Goal: Find specific page/section: Find specific page/section

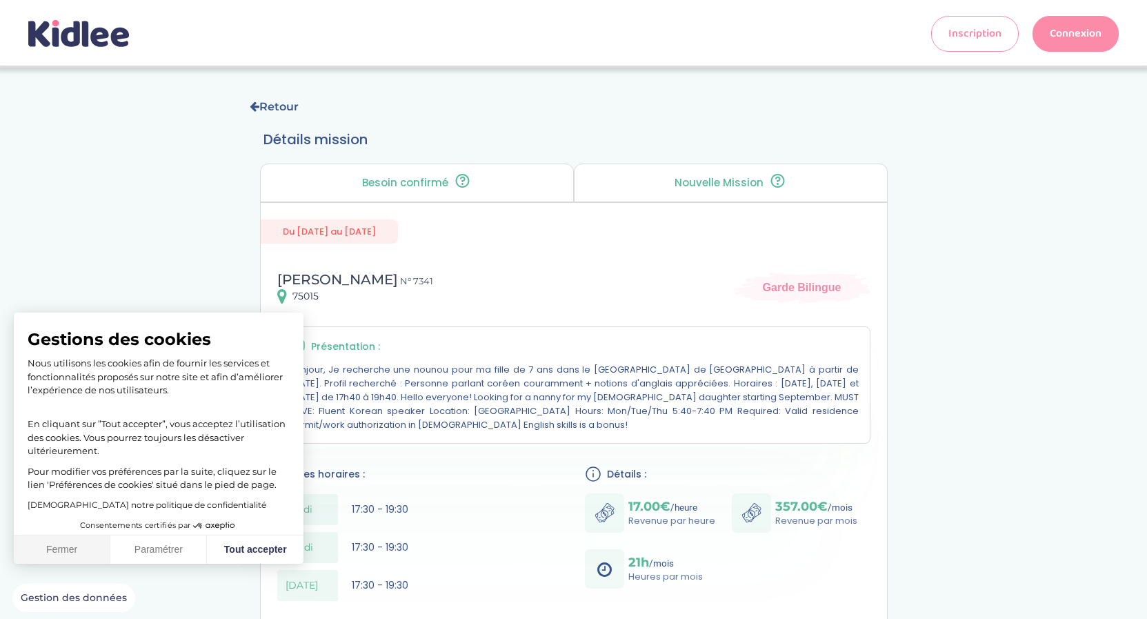
click at [65, 545] on button "Fermer" at bounding box center [62, 549] width 97 height 29
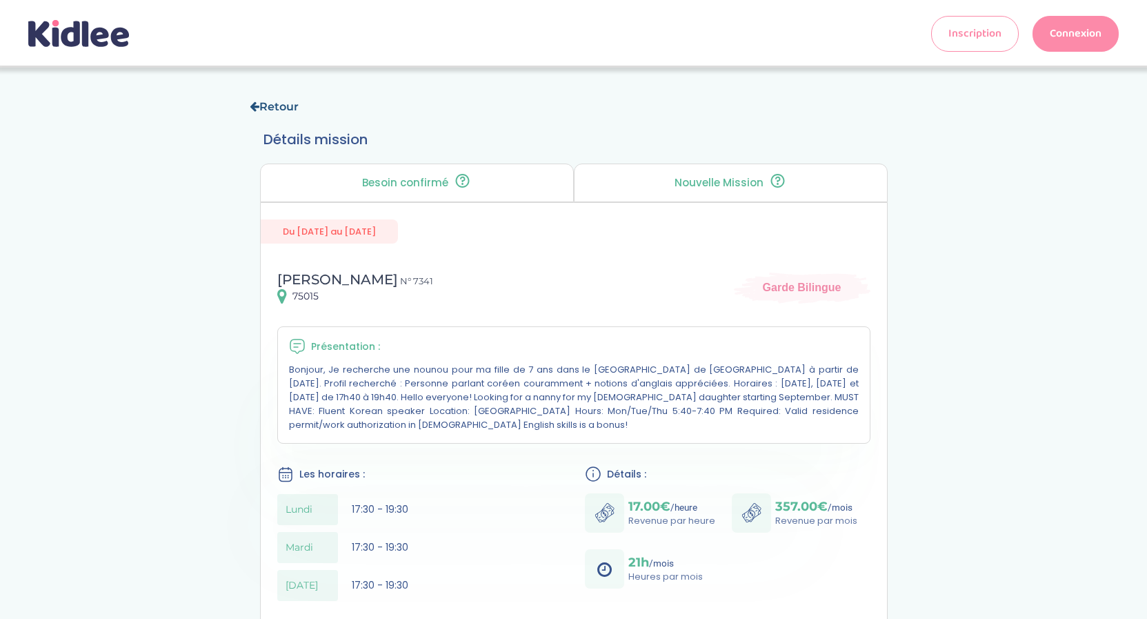
click at [275, 109] on link "Retour" at bounding box center [274, 106] width 49 height 13
click at [274, 110] on link "Retour" at bounding box center [274, 106] width 49 height 13
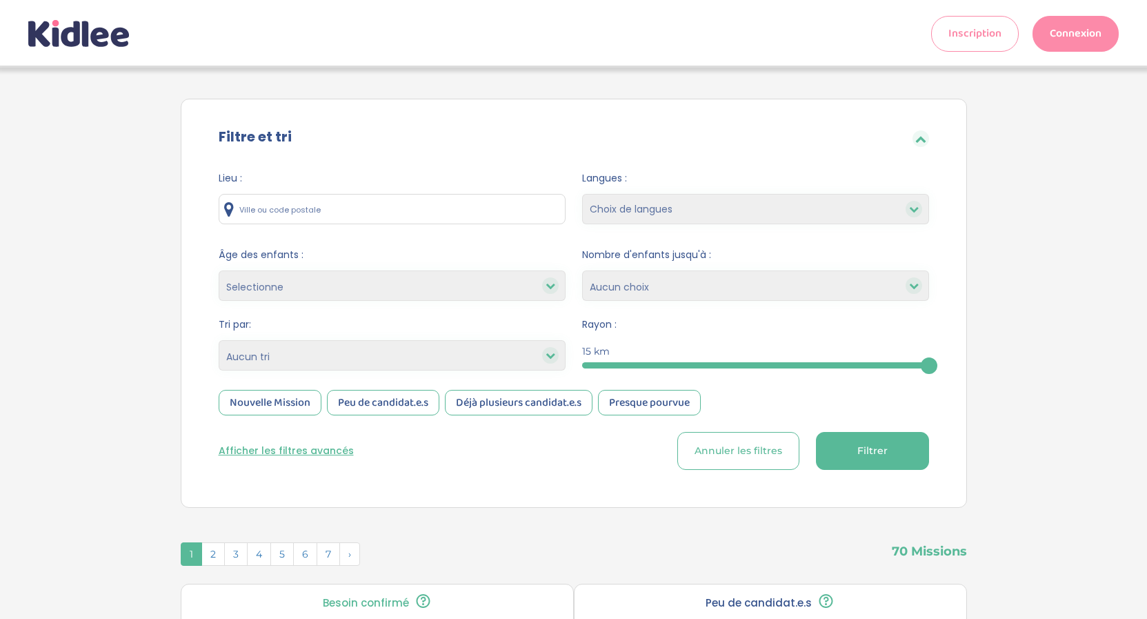
click at [307, 212] on input "text" at bounding box center [392, 209] width 347 height 30
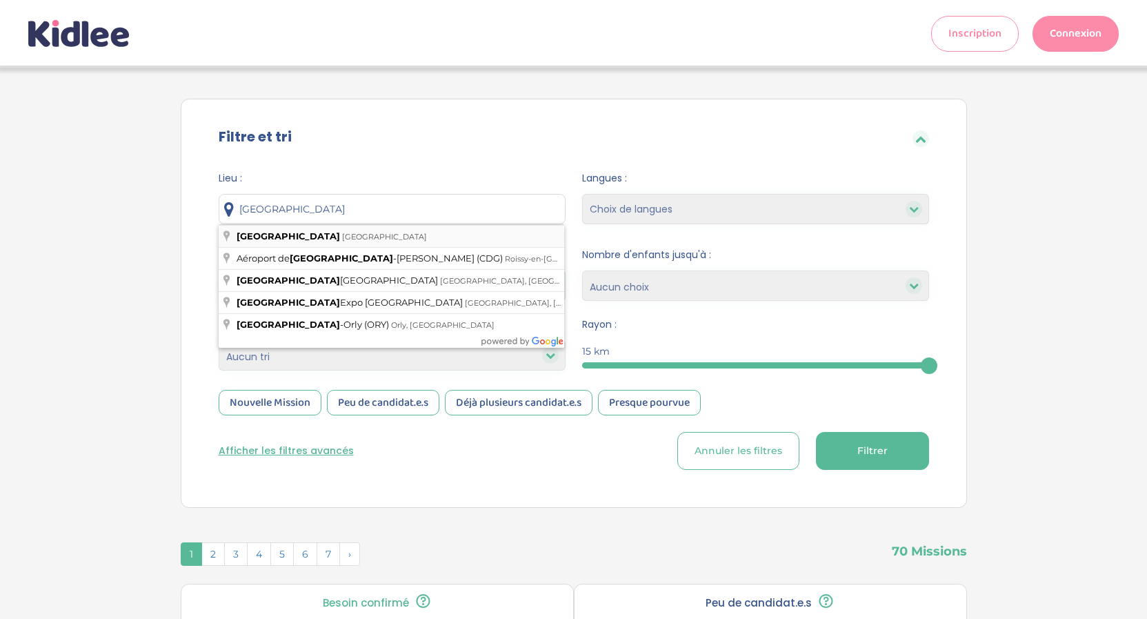
type input "Paris, France"
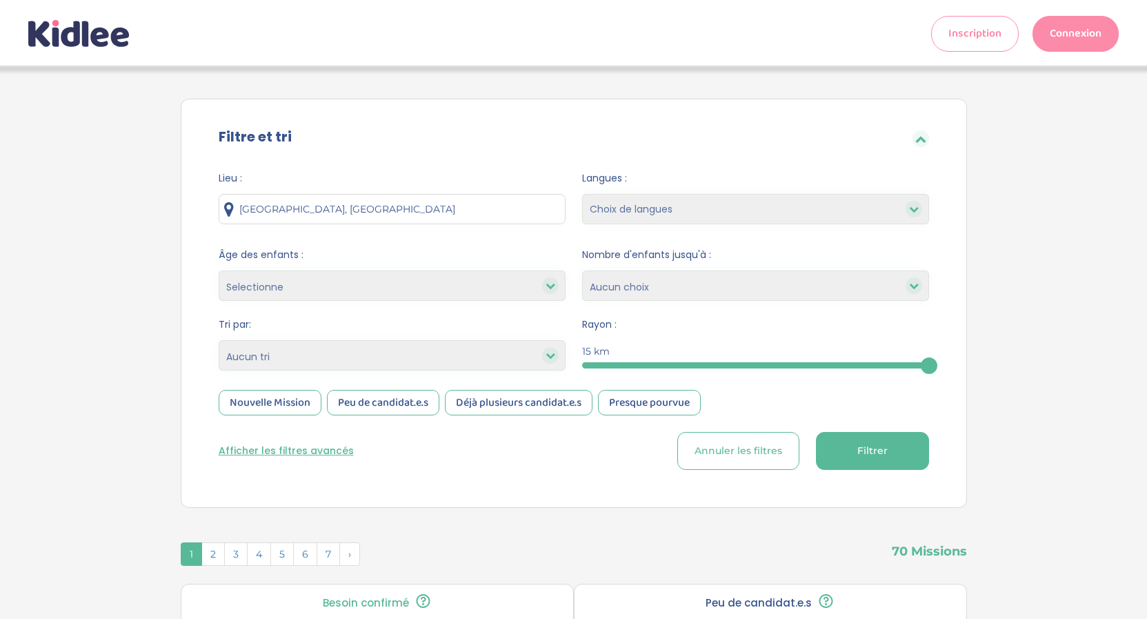
click at [582, 194] on select "Choix de langues anglais espagnol arabe portugais italien allemand chinois russ…" at bounding box center [755, 209] width 347 height 30
select select "8321"
click option "japonais" at bounding box center [0, 0] width 0 height 0
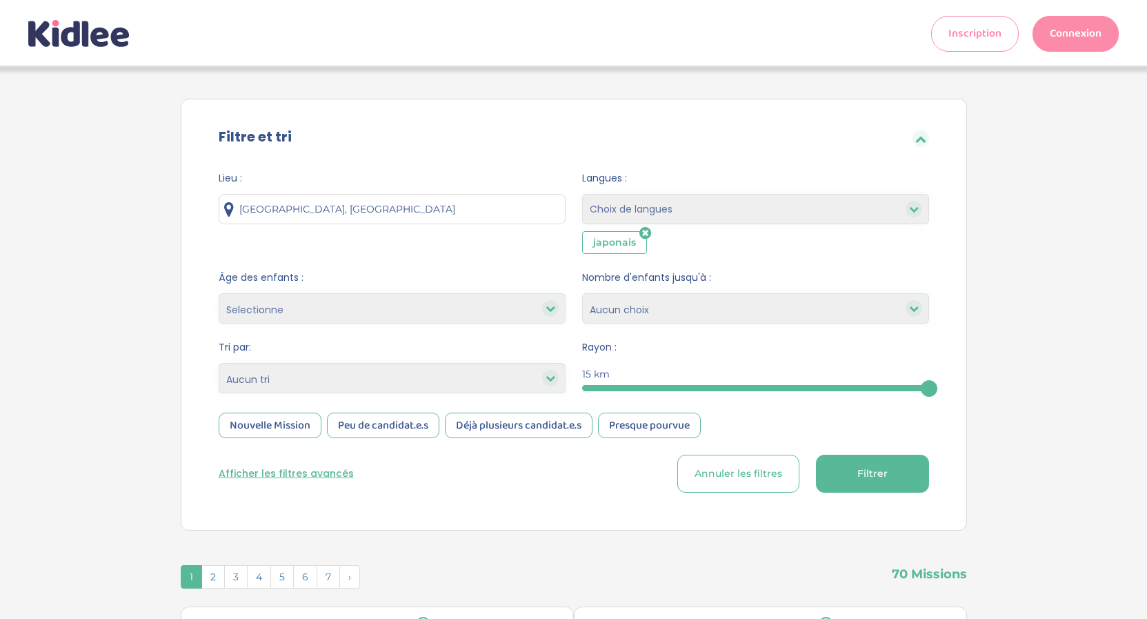
click at [582, 194] on select "Choix de langues anglais espagnol arabe portugais italien allemand chinois russ…" at bounding box center [755, 209] width 347 height 30
select select "268"
click option "chinois" at bounding box center [0, 0] width 0 height 0
select select
click at [741, 149] on div "Filtre et tri" at bounding box center [574, 138] width 752 height 45
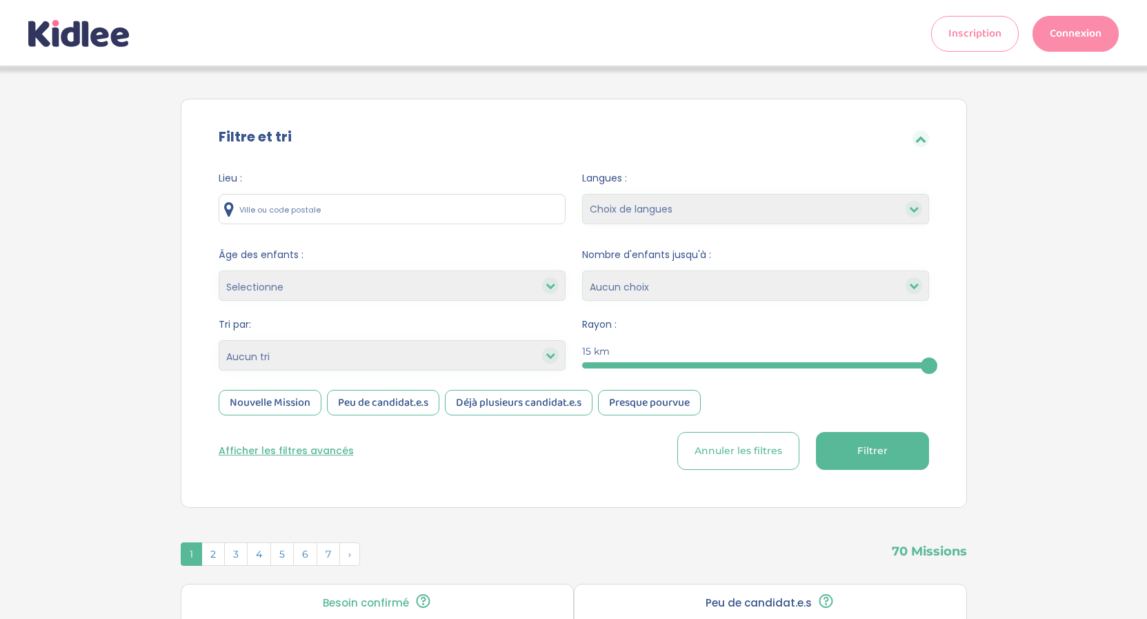
click at [582, 194] on select "Choix de langues anglais espagnol arabe portugais italien allemand chinois russ…" at bounding box center [755, 209] width 347 height 30
select select "8321"
click option "japonais" at bounding box center [0, 0] width 0 height 0
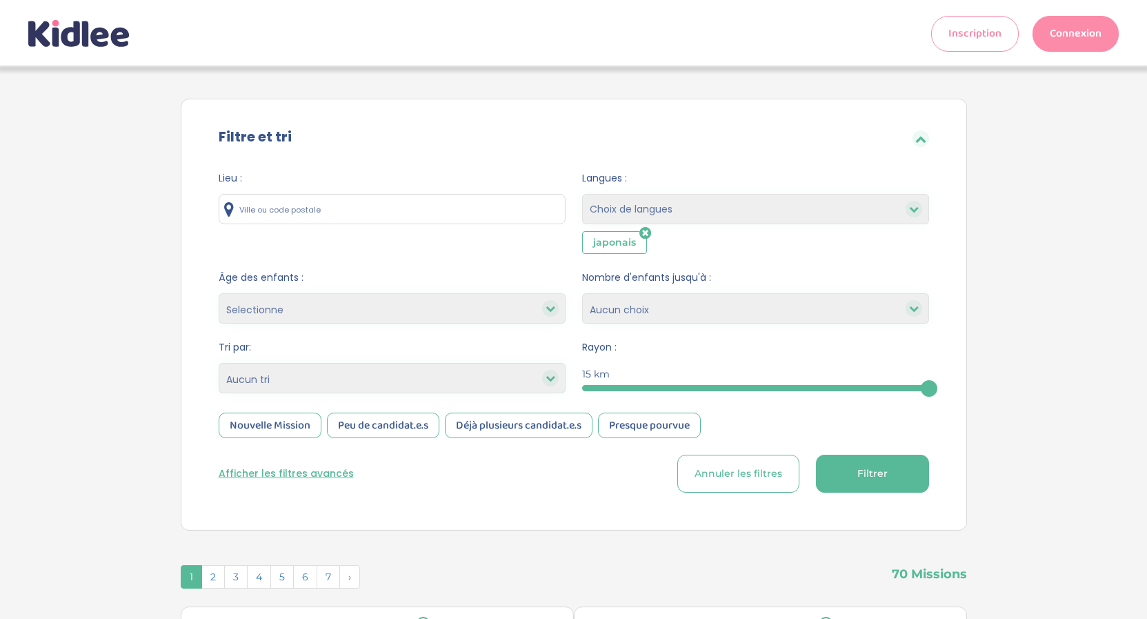
click at [857, 476] on span "Filtrer" at bounding box center [872, 473] width 30 height 14
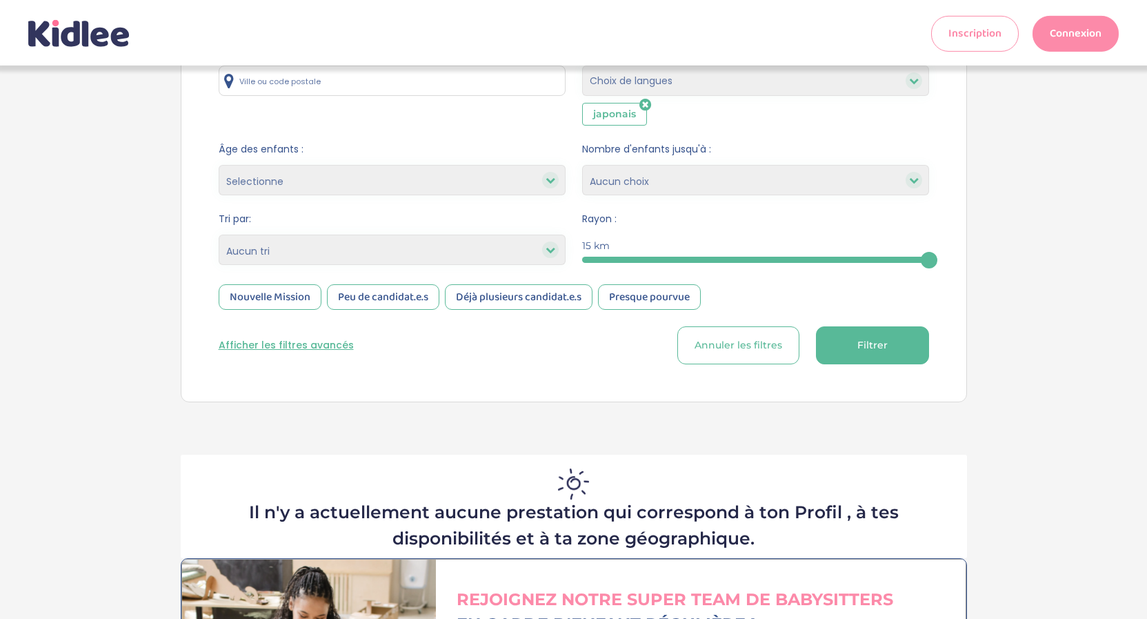
scroll to position [70, 0]
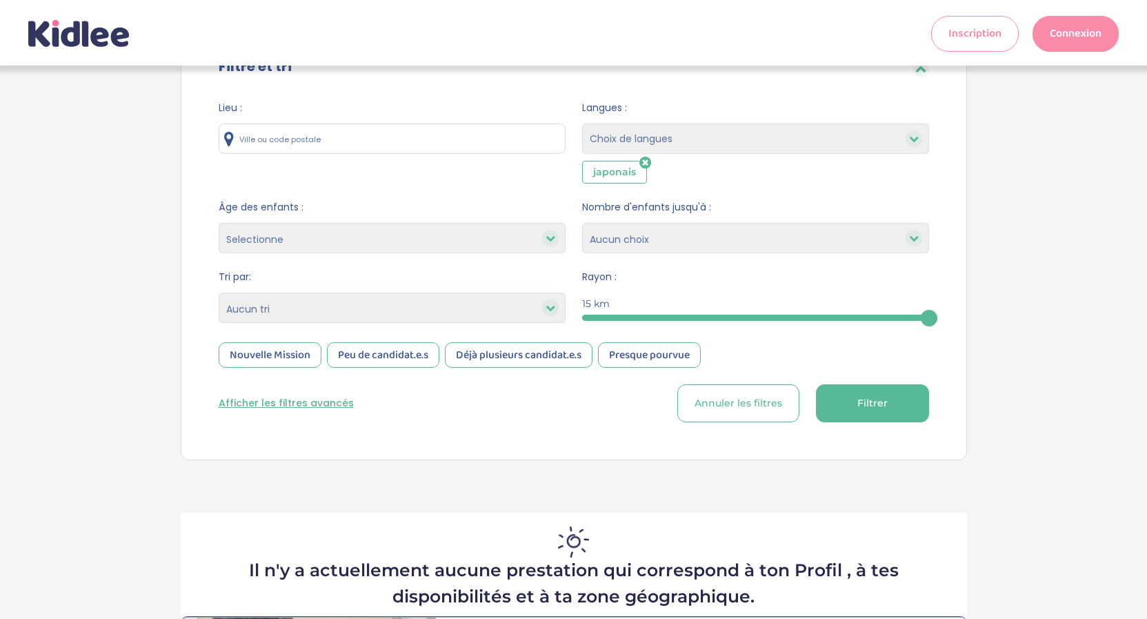
click at [643, 166] on icon at bounding box center [645, 163] width 12 height 14
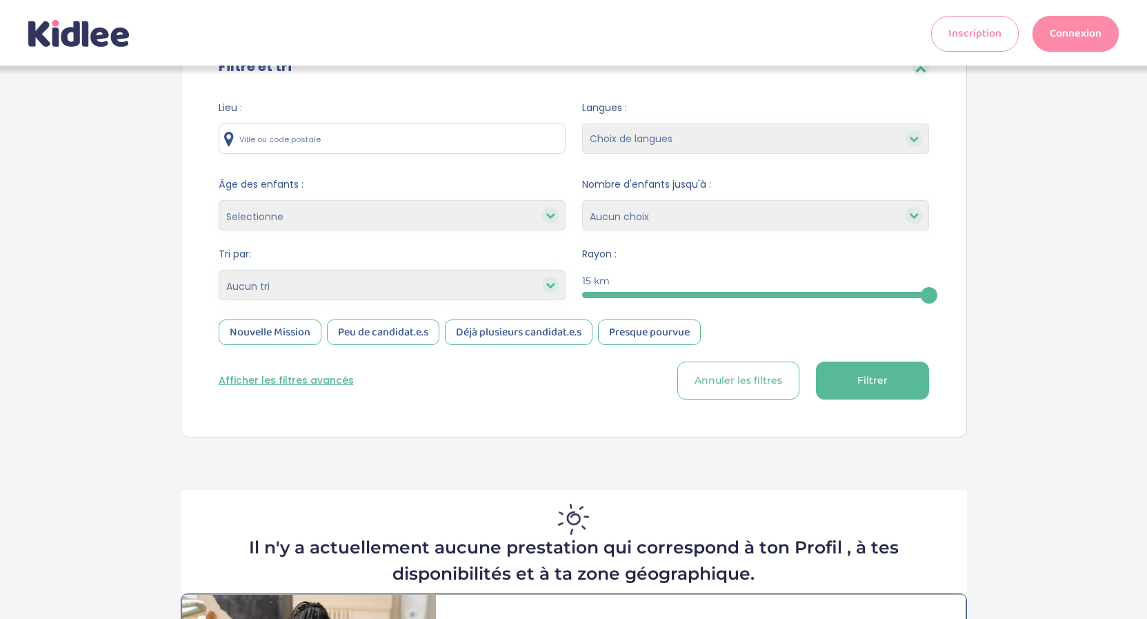
click at [582, 123] on select "Choix de langues anglais espagnol arabe portugais italien allemand chinois russ…" at bounding box center [755, 138] width 347 height 30
select select "1"
click option "anglais" at bounding box center [0, 0] width 0 height 0
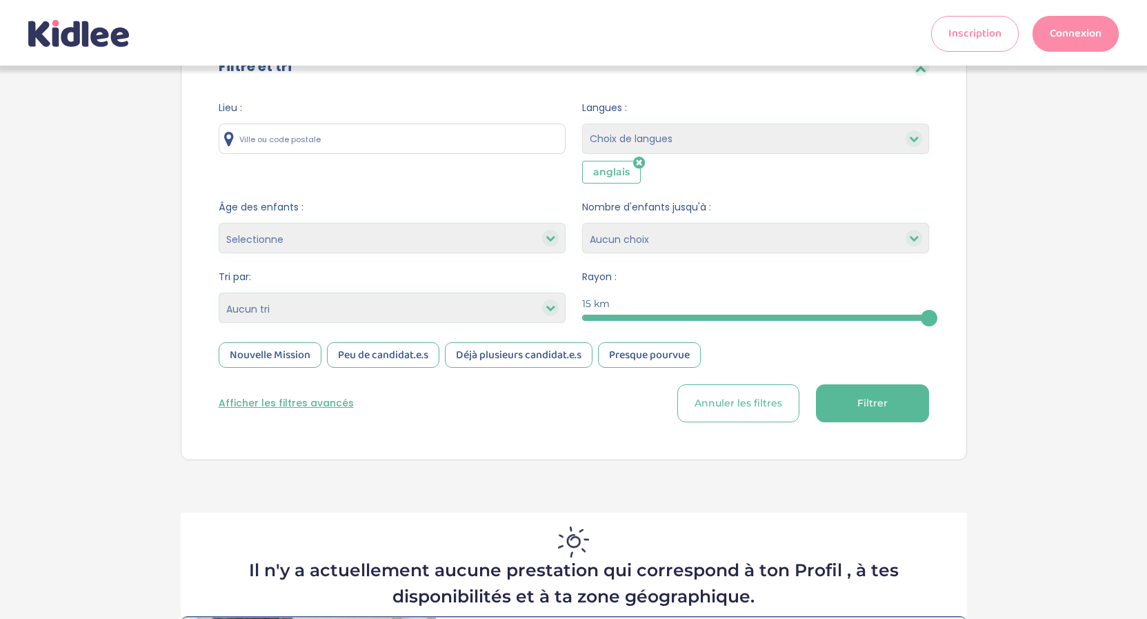
drag, startPoint x: 799, startPoint y: 388, endPoint x: 803, endPoint y: 381, distance: 8.6
click at [816, 385] on button "Filtrer" at bounding box center [872, 403] width 113 height 38
click at [636, 165] on icon at bounding box center [639, 163] width 12 height 14
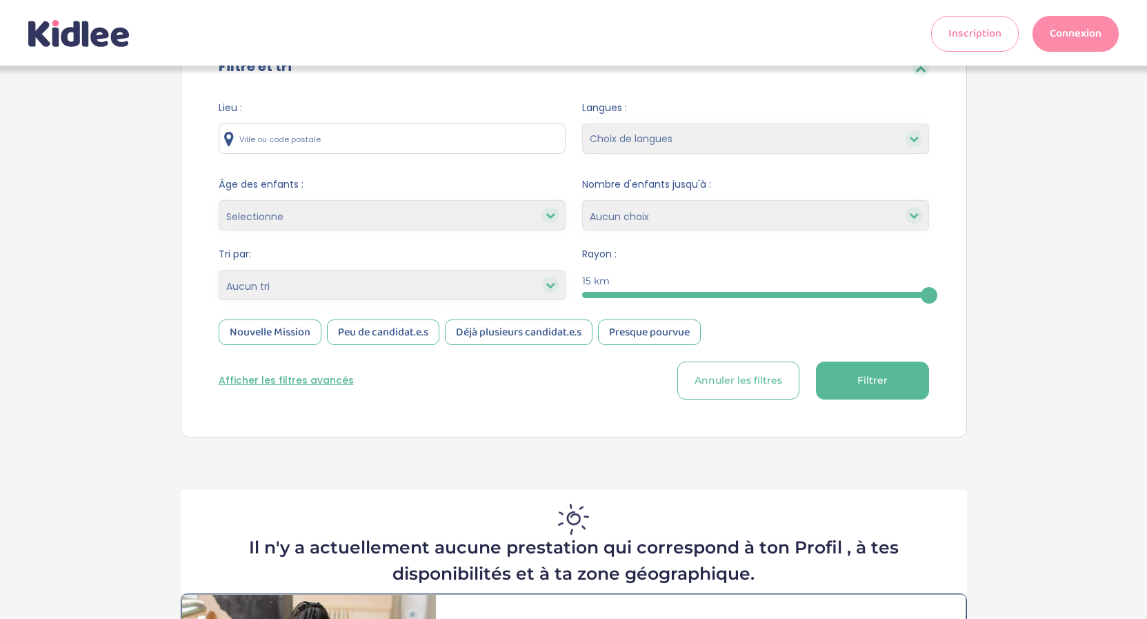
click at [582, 123] on select "Choix de langues anglais espagnol arabe portugais italien allemand chinois russ…" at bounding box center [755, 138] width 347 height 30
select select "8332"
click option "français" at bounding box center [0, 0] width 0 height 0
select select
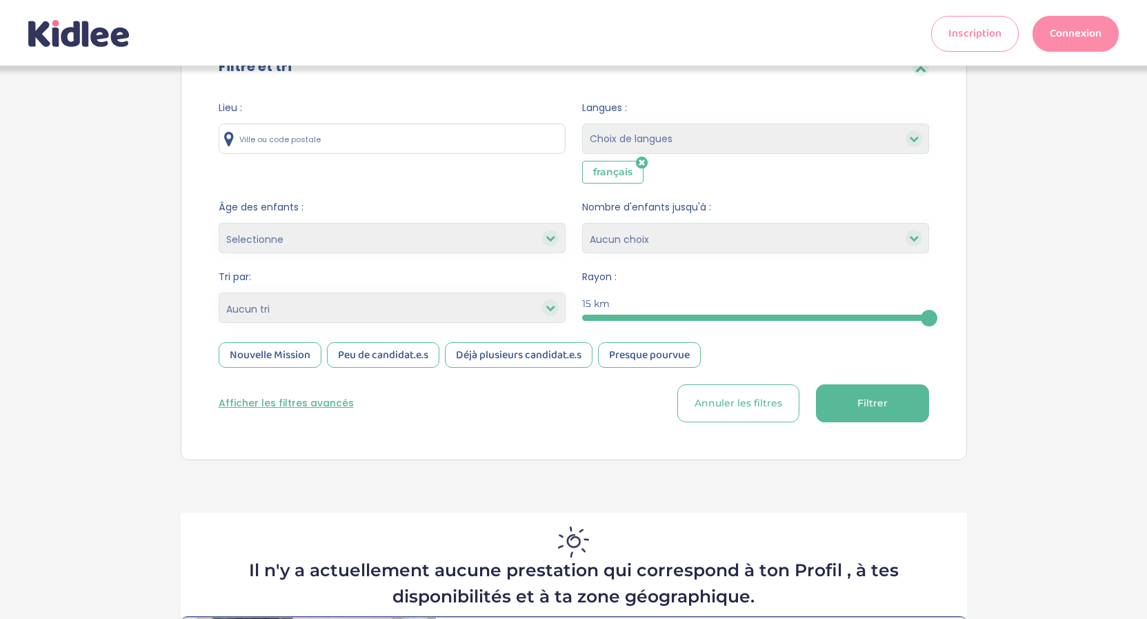
click at [816, 397] on button "Filtrer" at bounding box center [872, 403] width 113 height 38
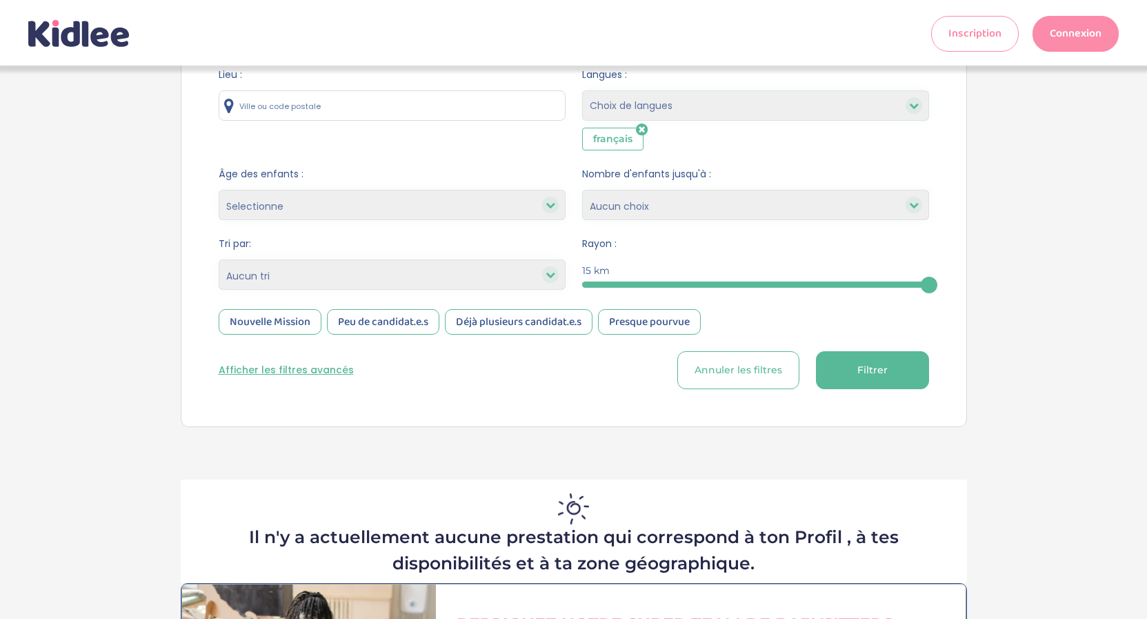
scroll to position [0, 0]
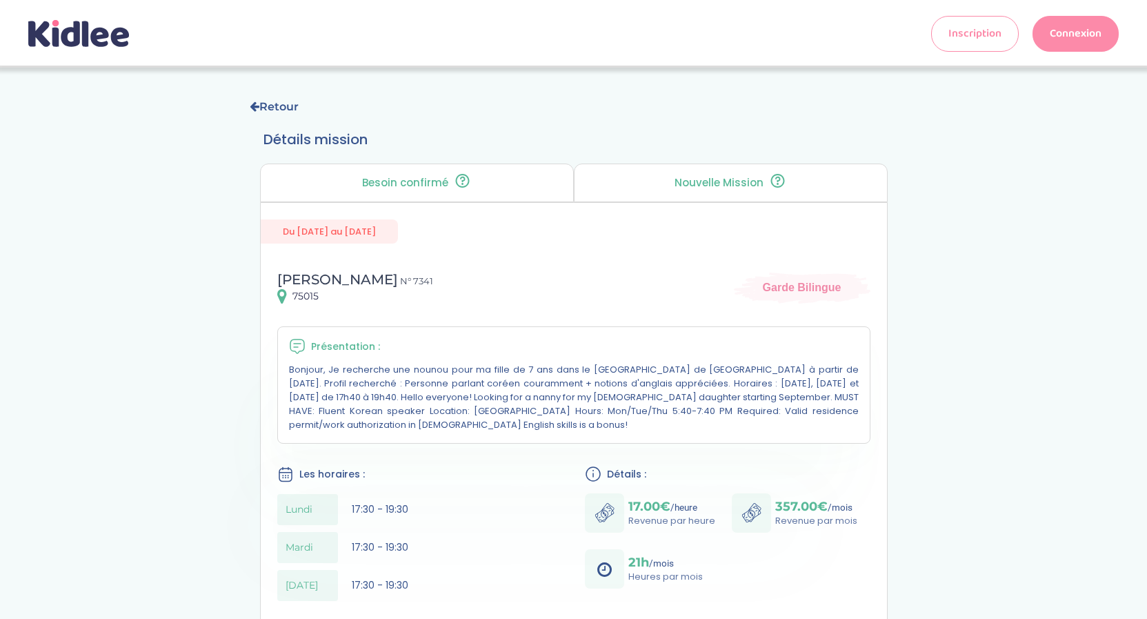
click at [185, 130] on div "Retour Détails mission Besoin confirmé Un conseiller Kidlee a confirmé le besoi…" at bounding box center [573, 535] width 1126 height 895
click at [264, 110] on link "Retour" at bounding box center [274, 106] width 49 height 13
